Goal: Transaction & Acquisition: Register for event/course

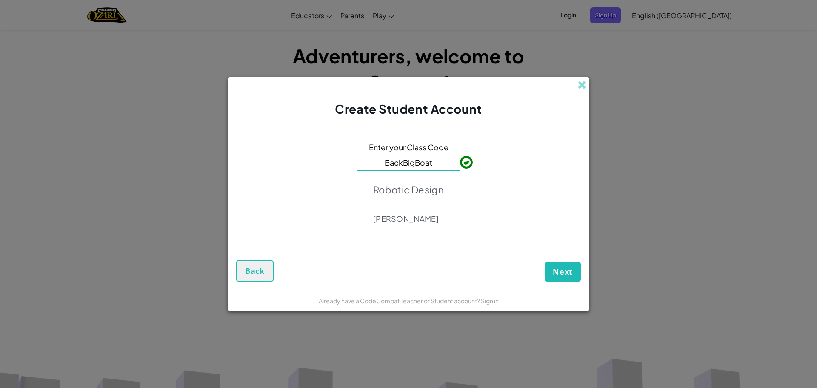
click at [443, 163] on input "BackBigBoat" at bounding box center [408, 162] width 103 height 17
click at [562, 275] on span "Next" at bounding box center [563, 271] width 20 height 10
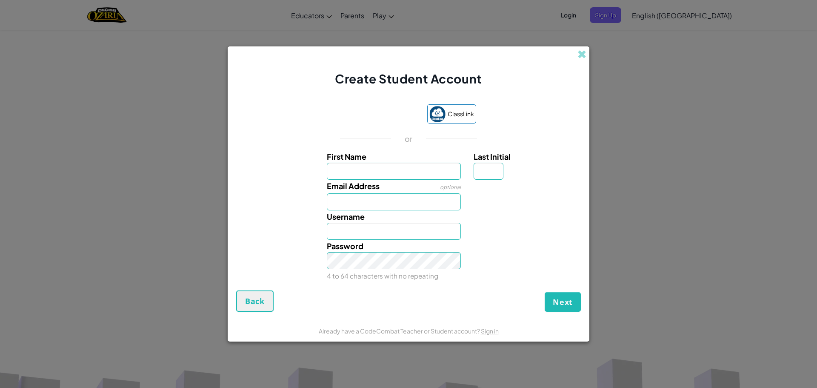
click at [370, 104] on div "ClassLink or First Name Last Initial Email Address optional Username Password 4…" at bounding box center [408, 193] width 345 height 194
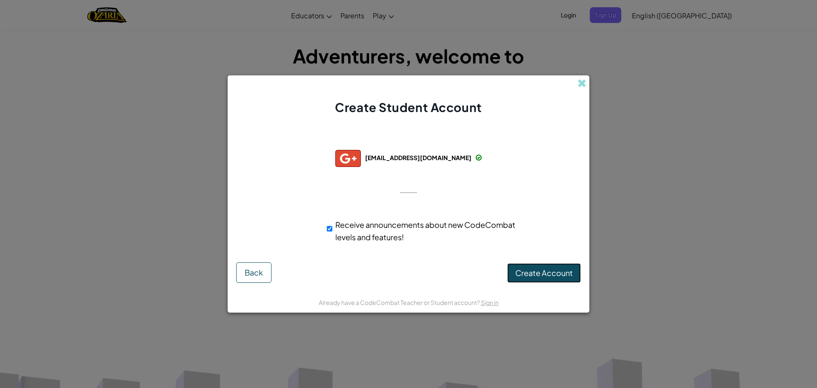
click at [543, 270] on span "Create Account" at bounding box center [543, 273] width 57 height 10
click at [562, 289] on form "Successfully connected with: [EMAIL_ADDRESS][DOMAIN_NAME] [EMAIL_ADDRESS][DOMAI…" at bounding box center [409, 203] width 362 height 175
click at [546, 278] on button "Create Account" at bounding box center [544, 273] width 74 height 20
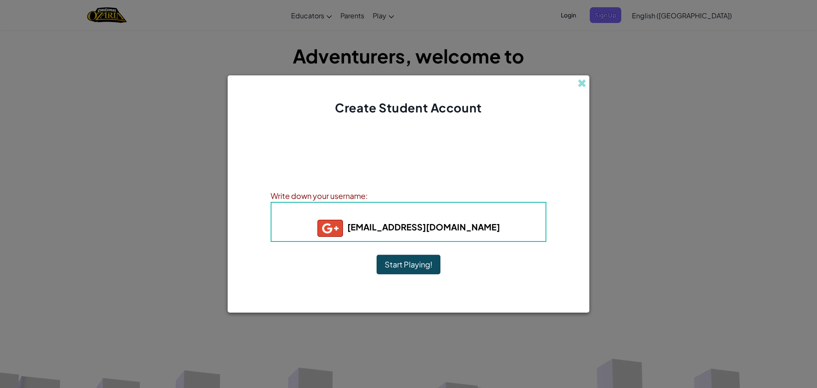
click at [427, 266] on button "Start Playing!" at bounding box center [409, 264] width 64 height 20
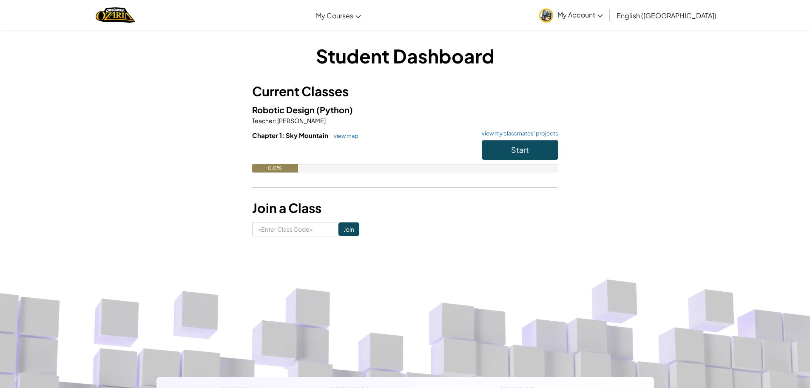
click at [603, 15] on span "My Account" at bounding box center [581, 14] width 46 height 9
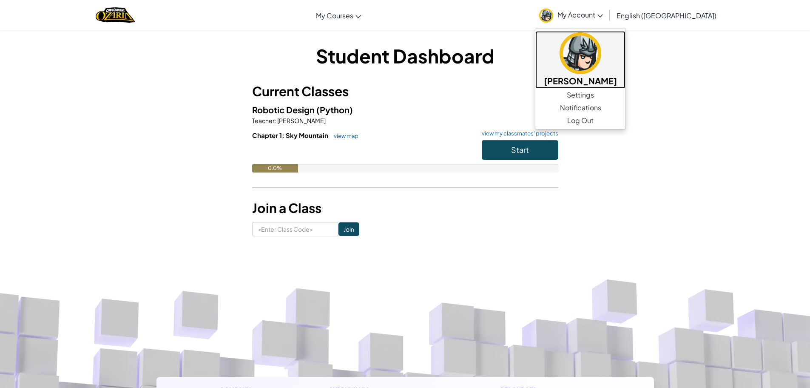
click at [589, 85] on link "Max Kander" at bounding box center [581, 59] width 90 height 57
